Goal: Navigation & Orientation: Find specific page/section

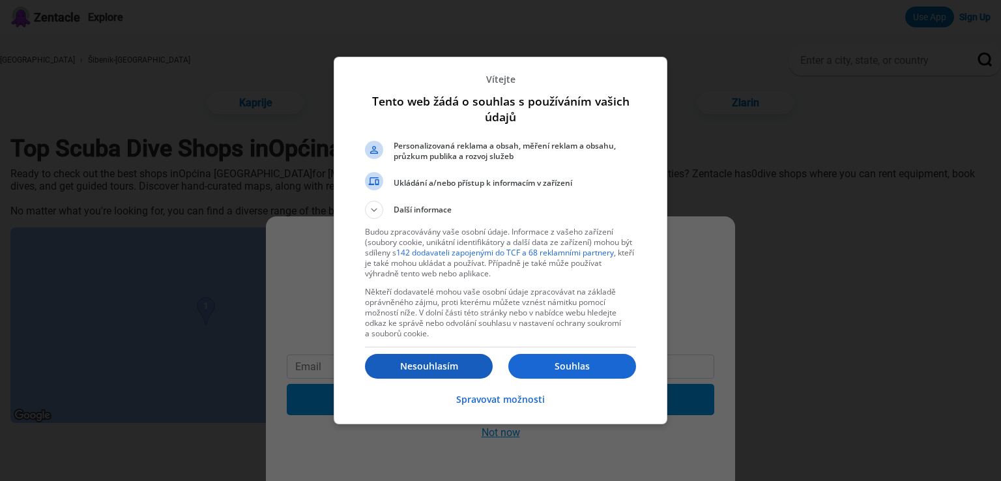
click at [439, 369] on p "Nesouhlasím" at bounding box center [429, 366] width 128 height 13
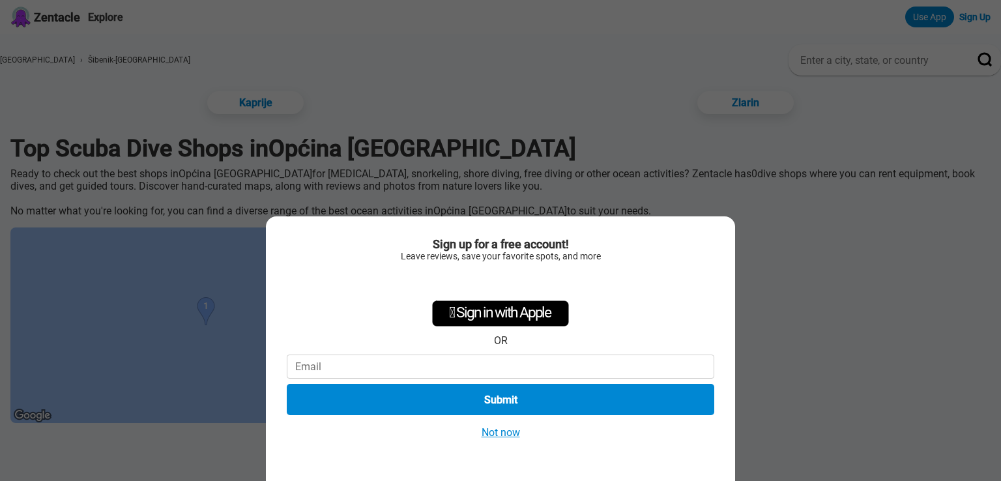
click at [516, 434] on button "Not now" at bounding box center [501, 433] width 46 height 14
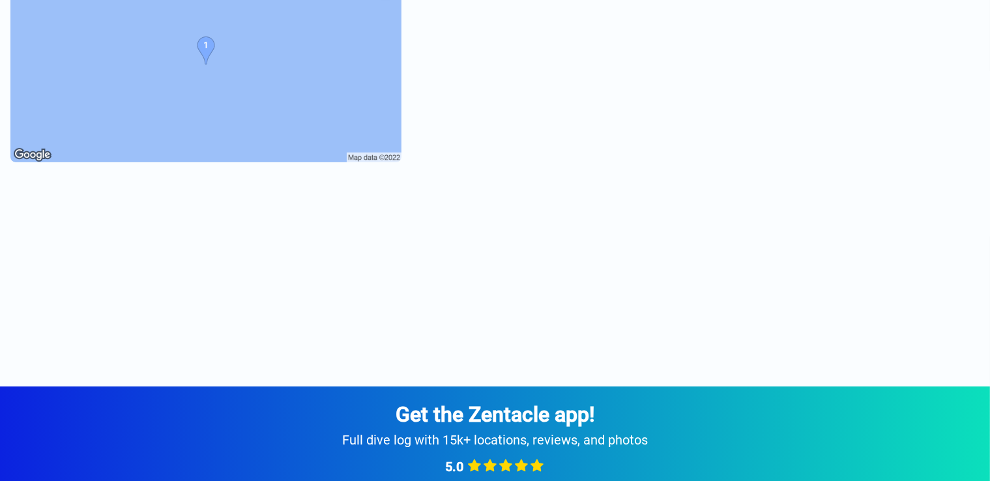
scroll to position [196, 0]
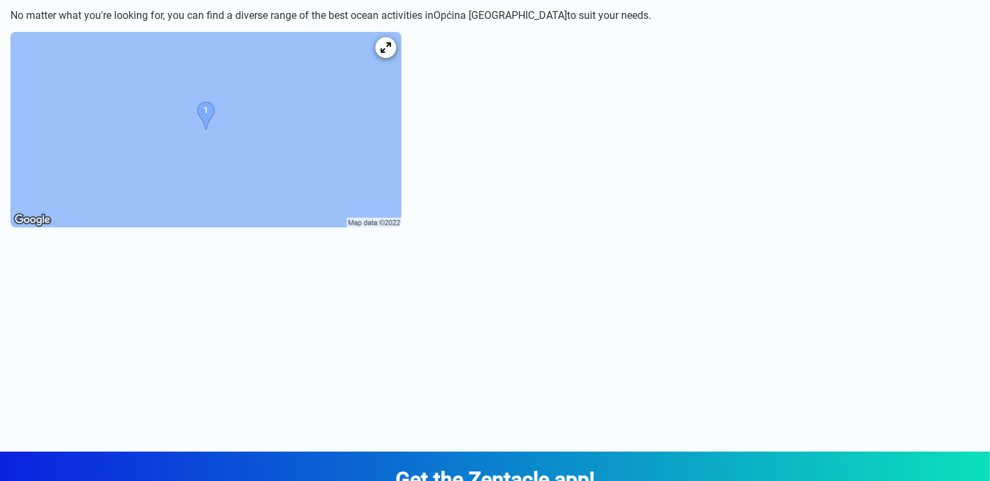
click at [292, 173] on img at bounding box center [205, 130] width 391 height 196
